Goal: Task Accomplishment & Management: Manage account settings

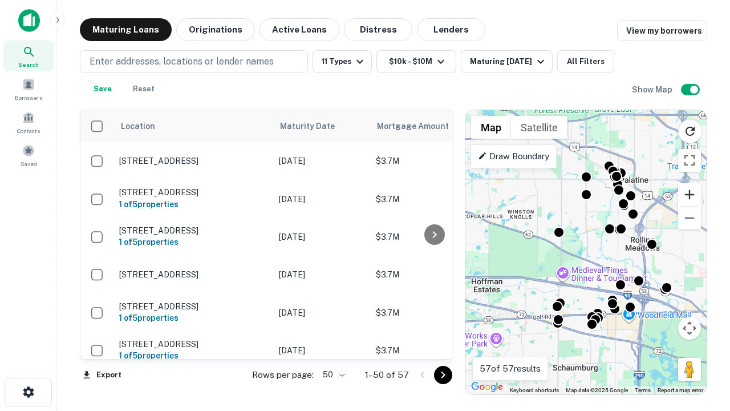
click at [690, 194] on button "Zoom in" at bounding box center [689, 194] width 23 height 23
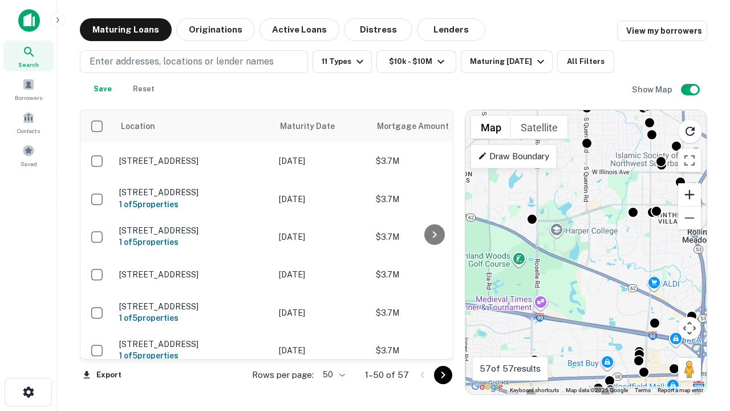
click at [690, 194] on button "Zoom in" at bounding box center [689, 194] width 23 height 23
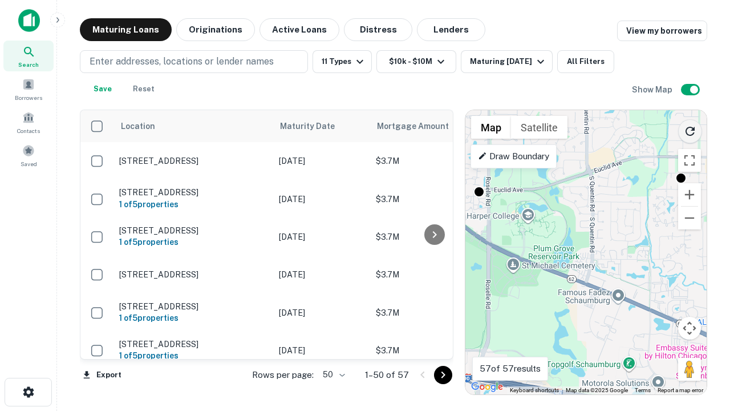
click at [690, 129] on icon "Reload search area" at bounding box center [690, 131] width 14 height 14
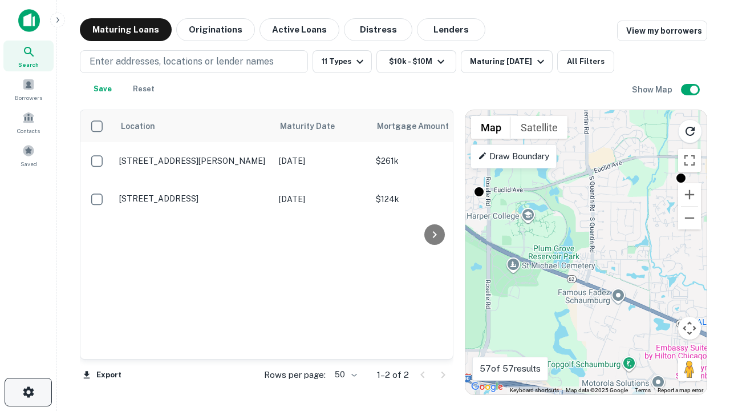
click at [28, 392] on icon "button" at bounding box center [29, 392] width 14 height 14
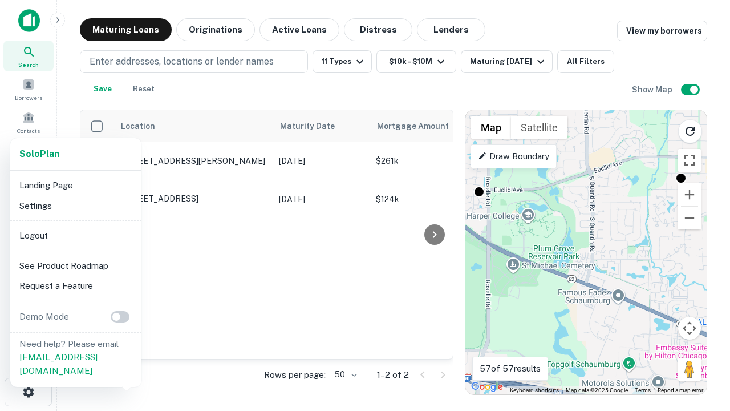
click at [75, 235] on li "Logout" at bounding box center [76, 235] width 122 height 21
